Goal: Information Seeking & Learning: Learn about a topic

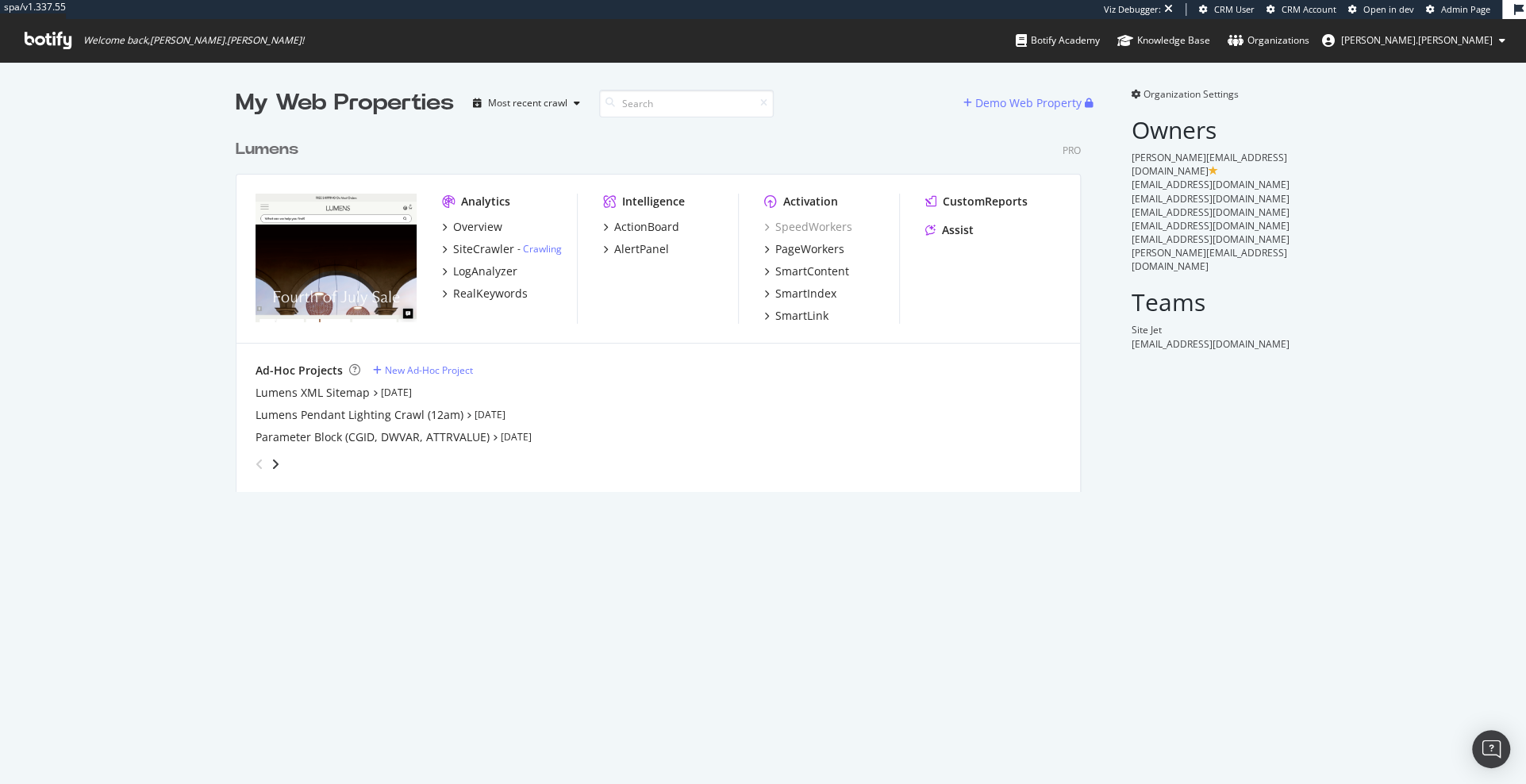
scroll to position [372, 857]
click at [486, 230] on div "Overview" at bounding box center [478, 227] width 50 height 16
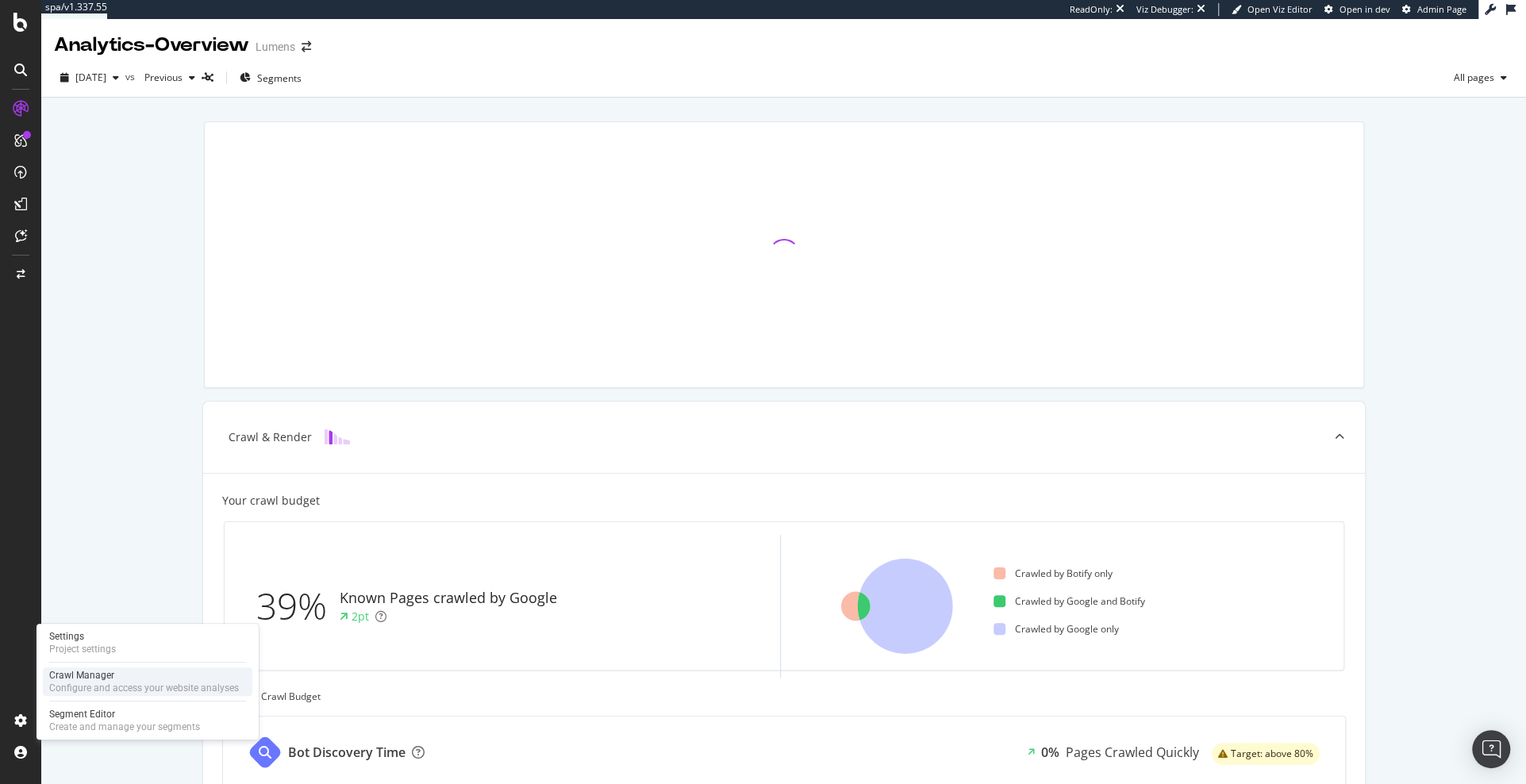
click at [90, 676] on div "Crawl Manager" at bounding box center [144, 675] width 189 height 13
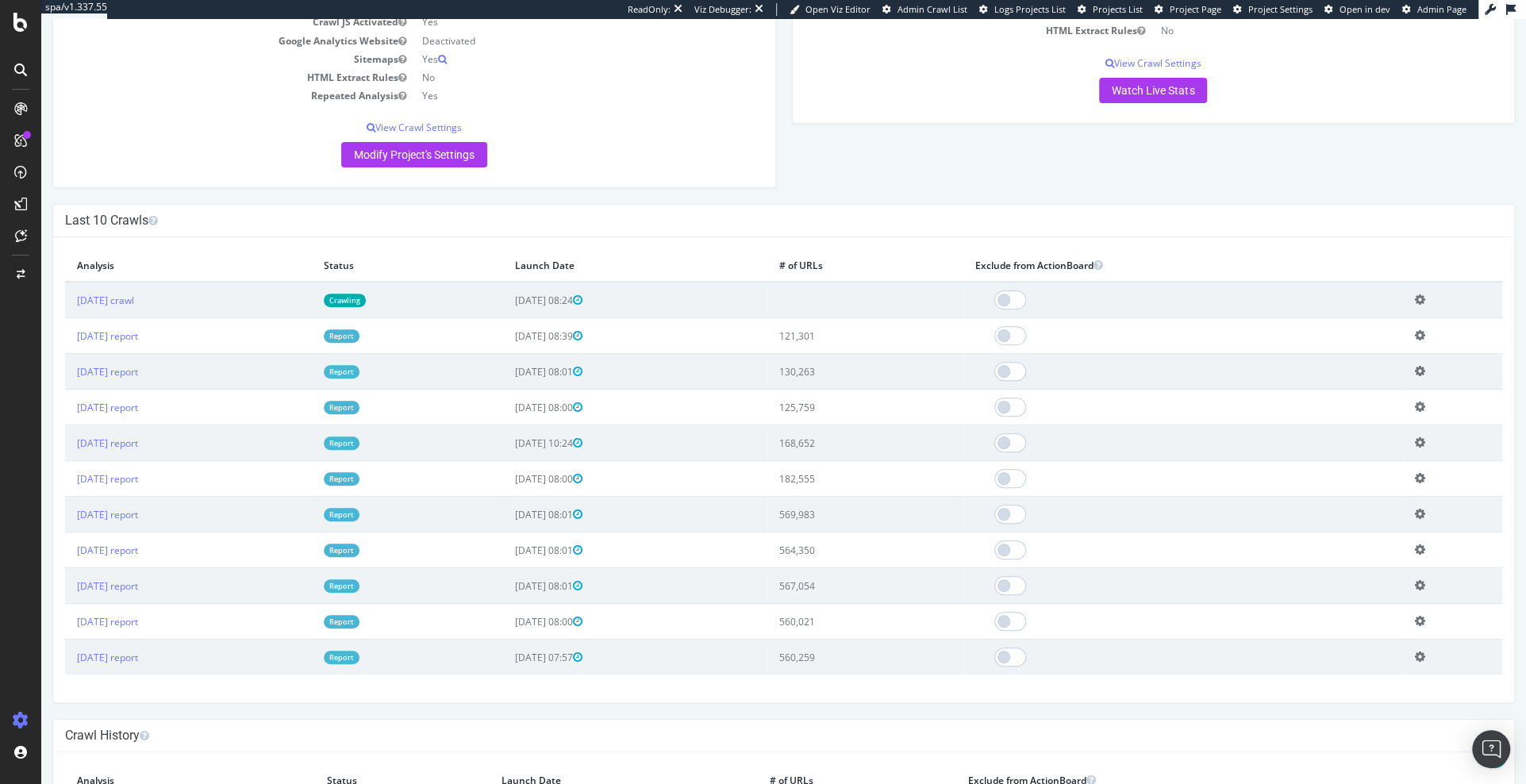
scroll to position [318, 0]
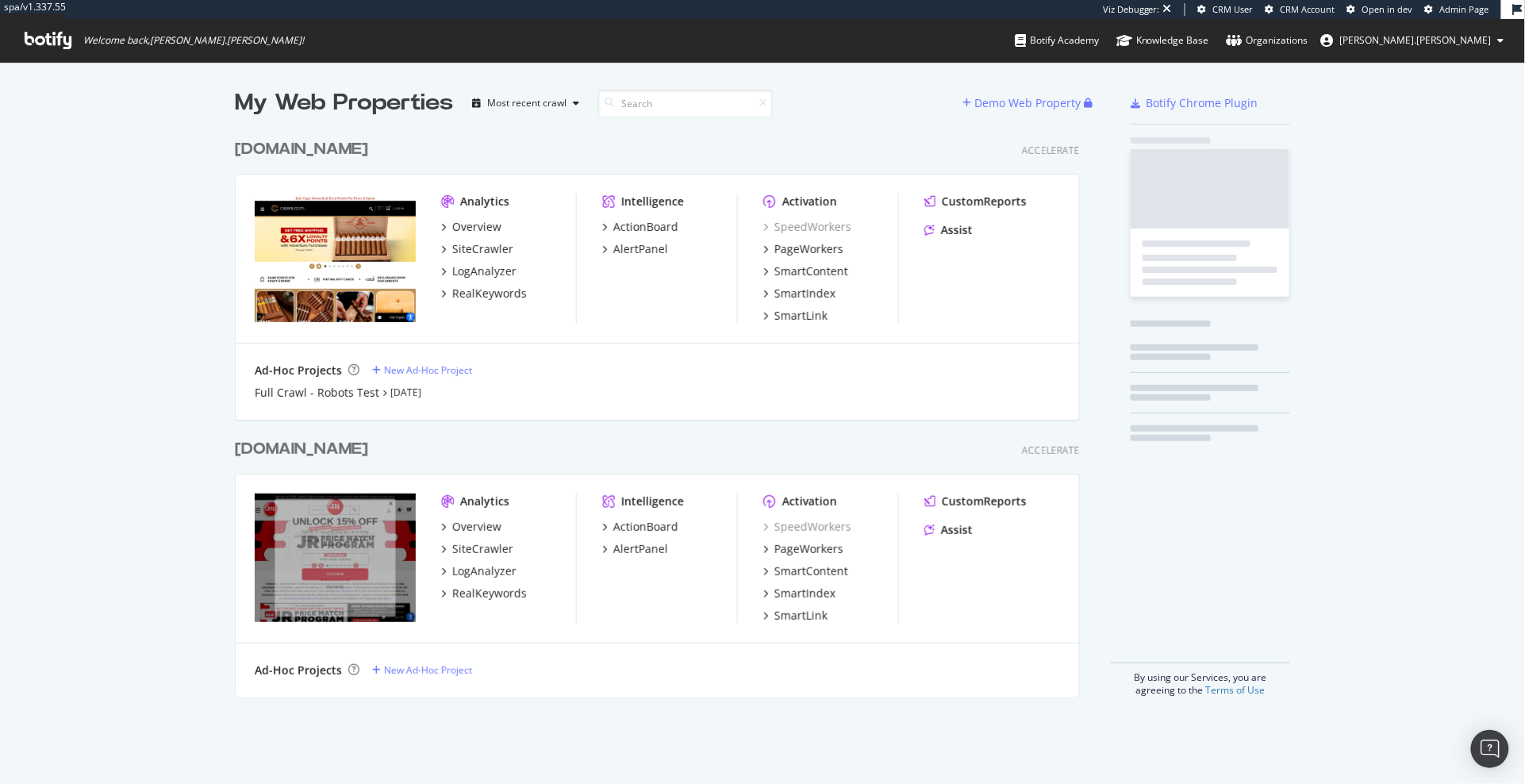
scroll to position [577, 858]
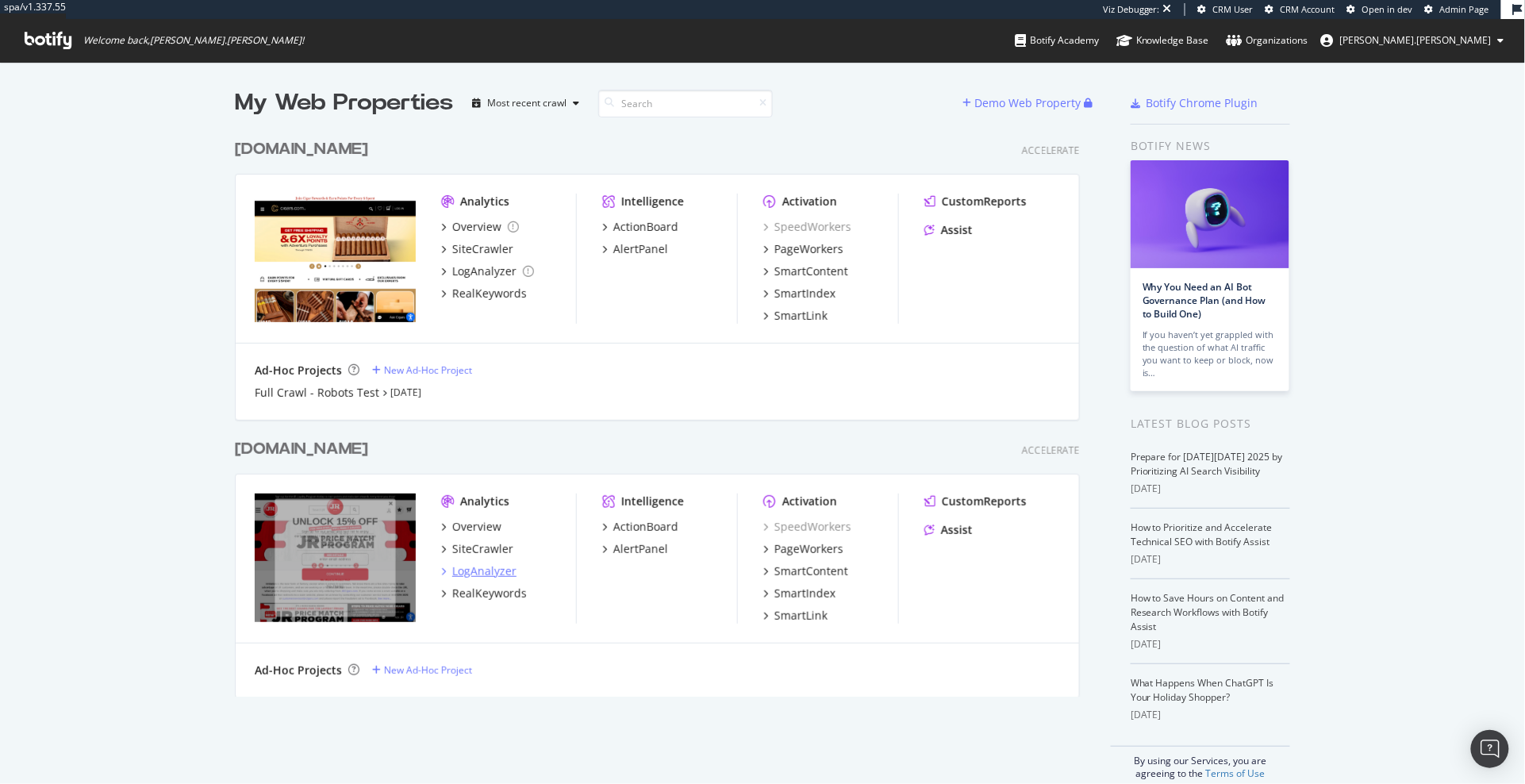
click at [493, 575] on div "LogAnalyzer" at bounding box center [485, 571] width 64 height 16
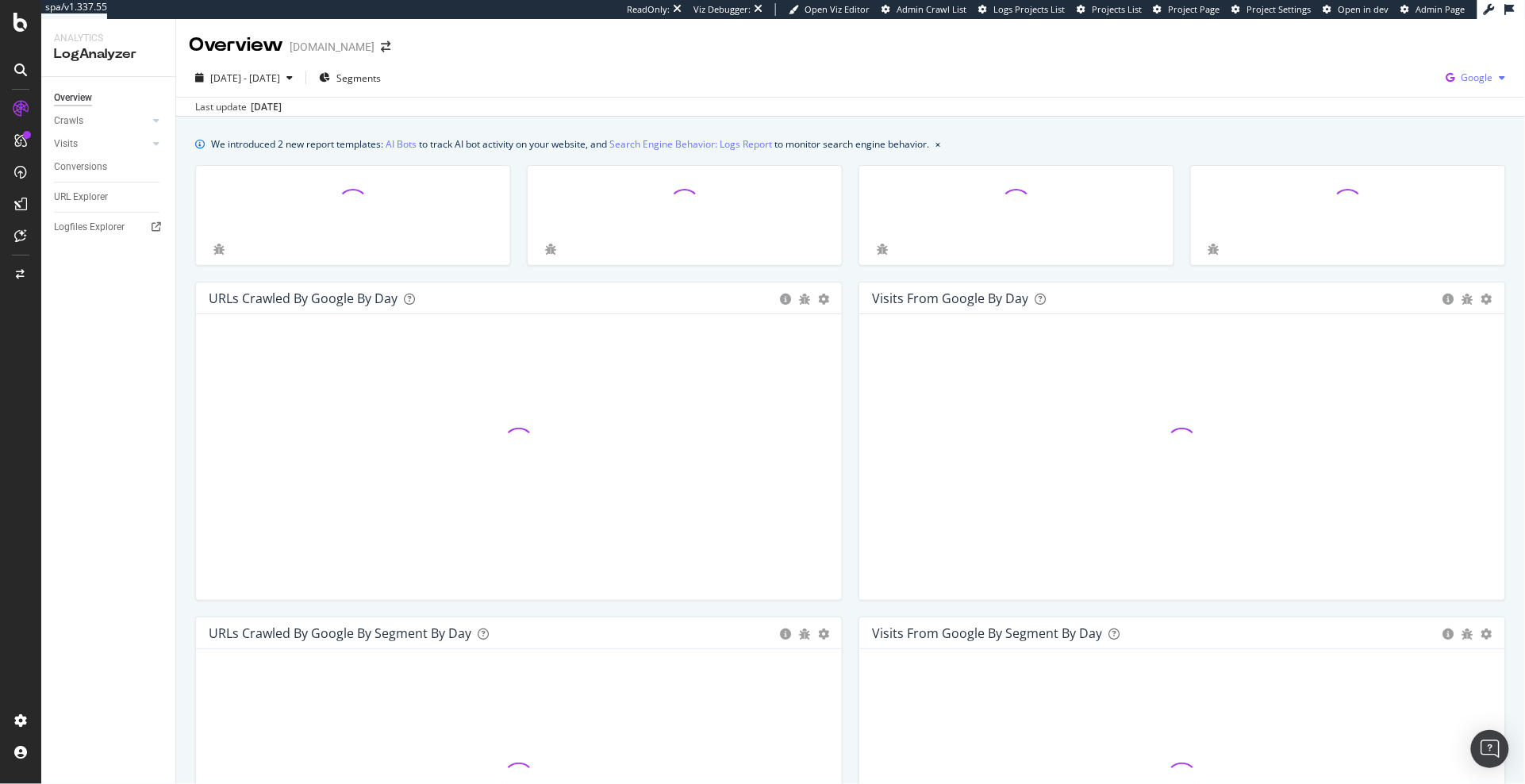
click at [1456, 77] on icon "button" at bounding box center [1450, 78] width 22 height 23
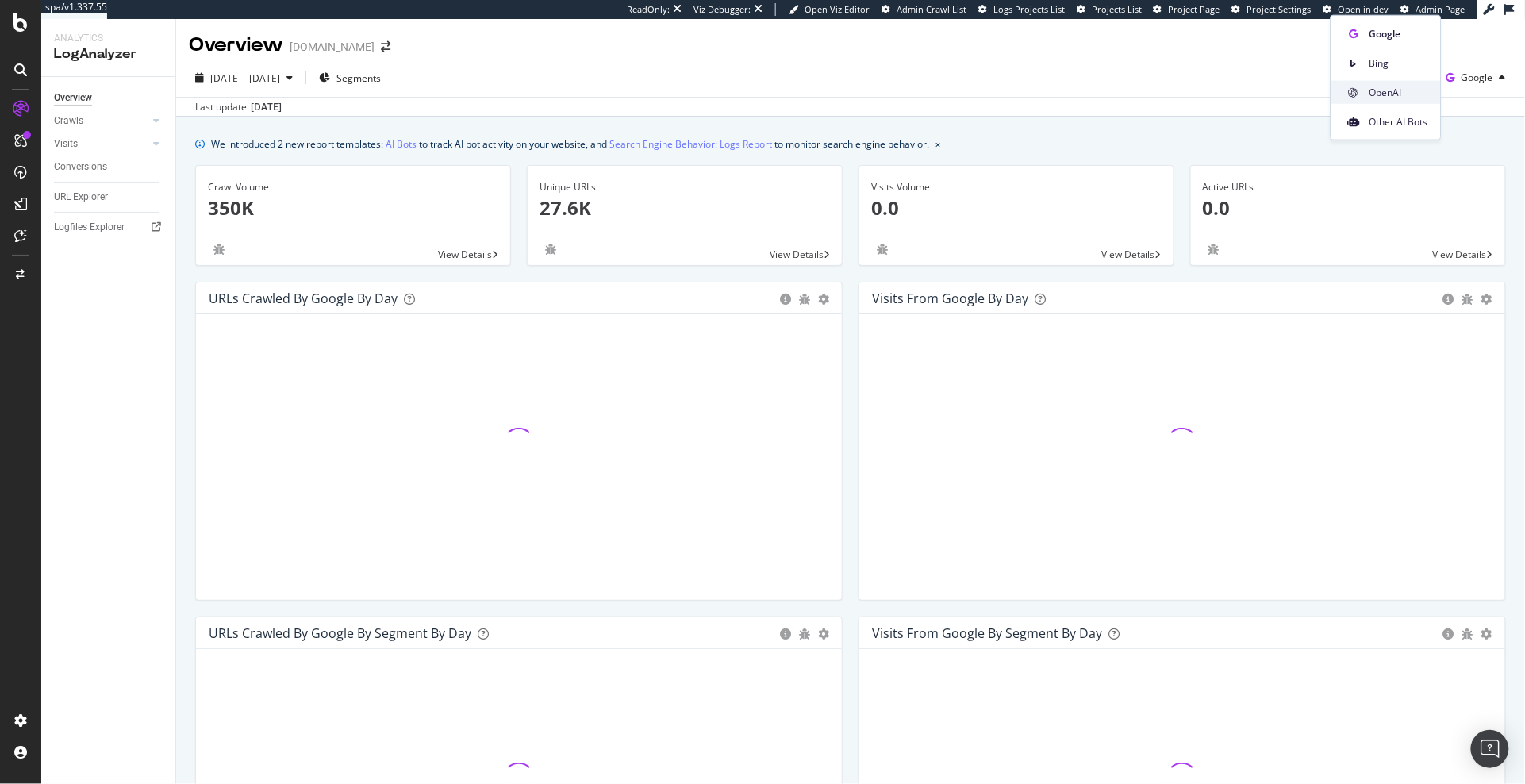
click at [1403, 90] on span "OpenAI" at bounding box center [1399, 92] width 59 height 14
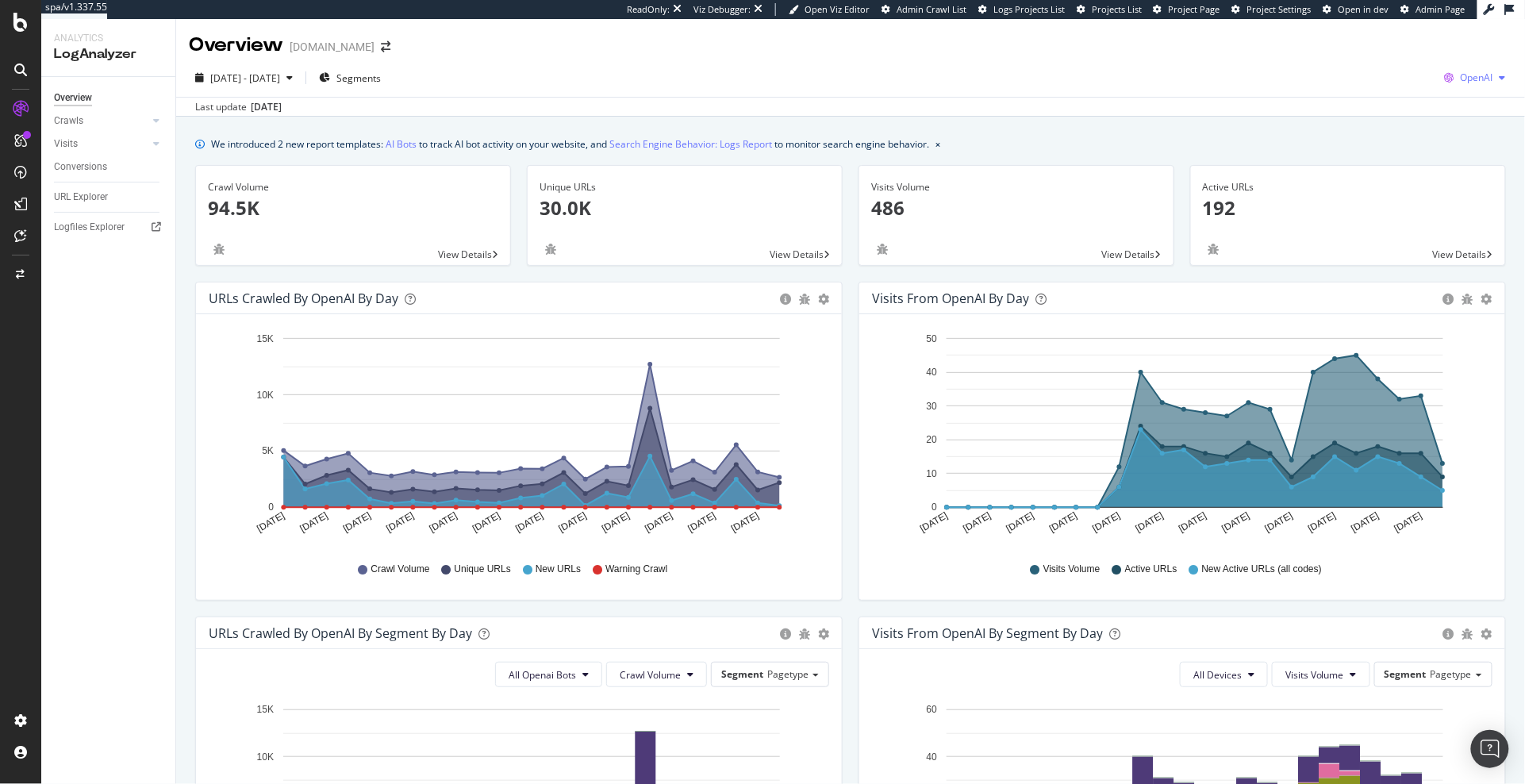
click at [1482, 69] on div "OpenAI" at bounding box center [1475, 77] width 74 height 23
click at [1405, 116] on span "Other AI Bots" at bounding box center [1396, 122] width 59 height 14
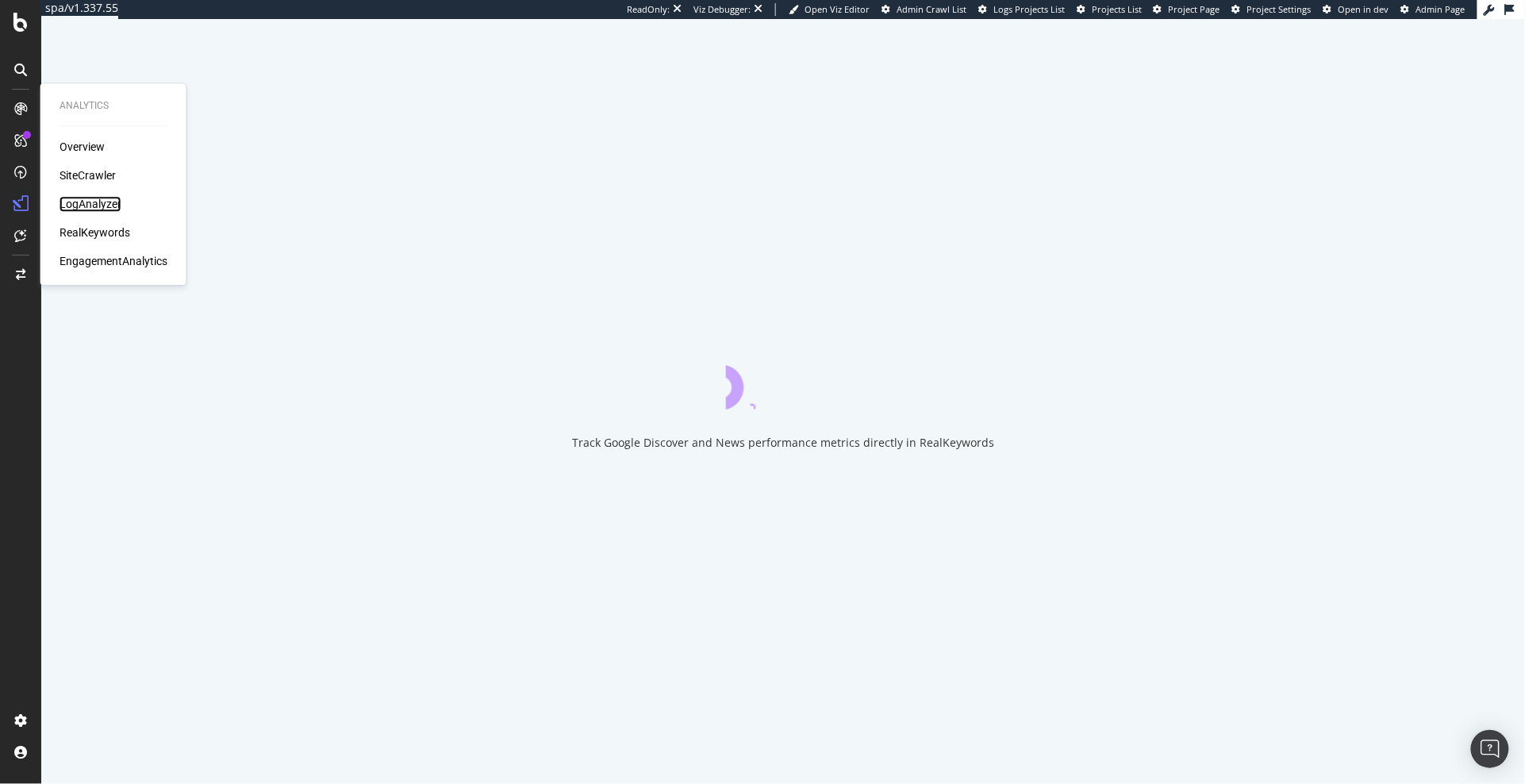
click at [101, 203] on div "LogAnalyzer" at bounding box center [90, 204] width 62 height 16
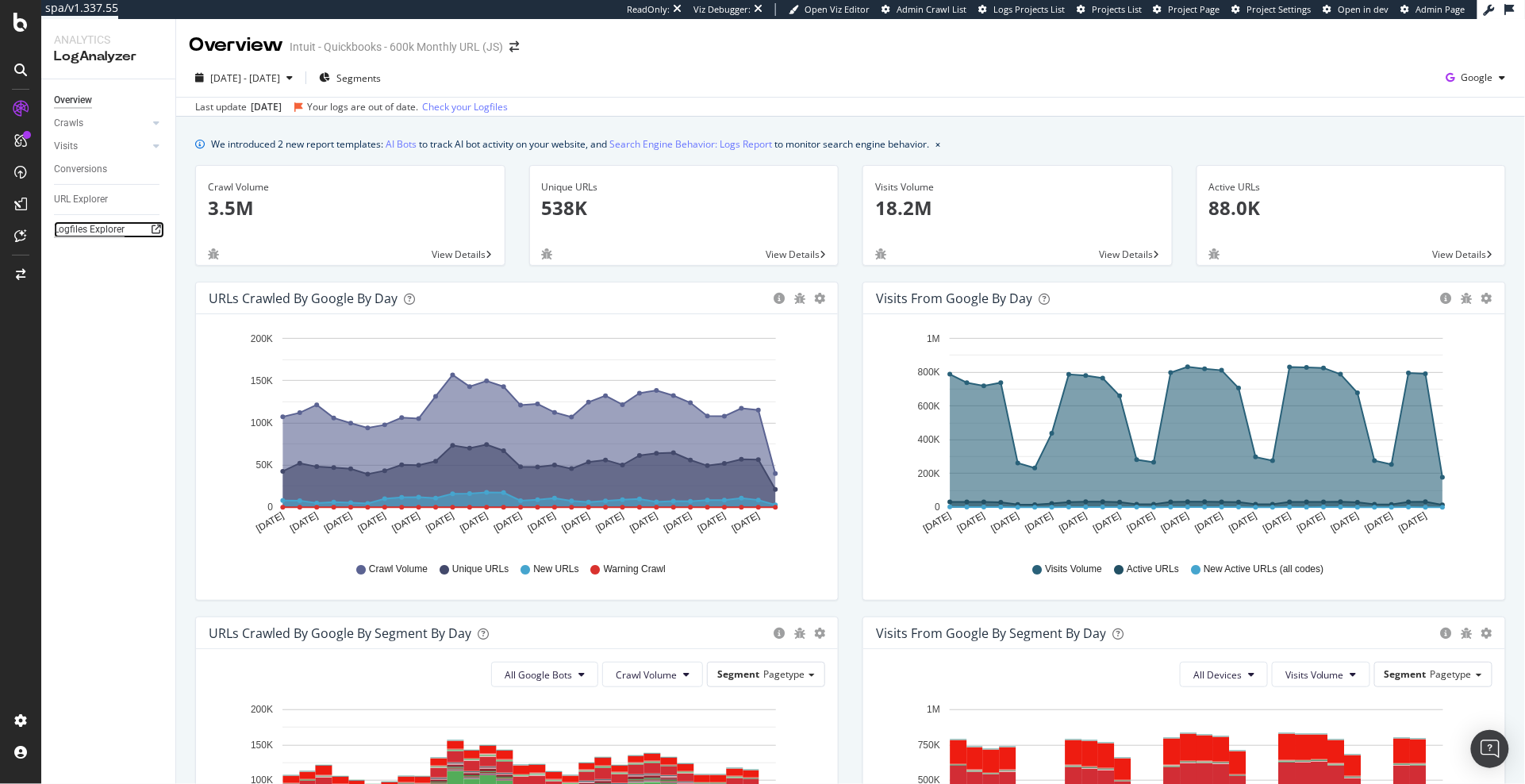
click at [76, 229] on div "Logfiles Explorer" at bounding box center [89, 229] width 70 height 16
